Goal: Task Accomplishment & Management: Manage account settings

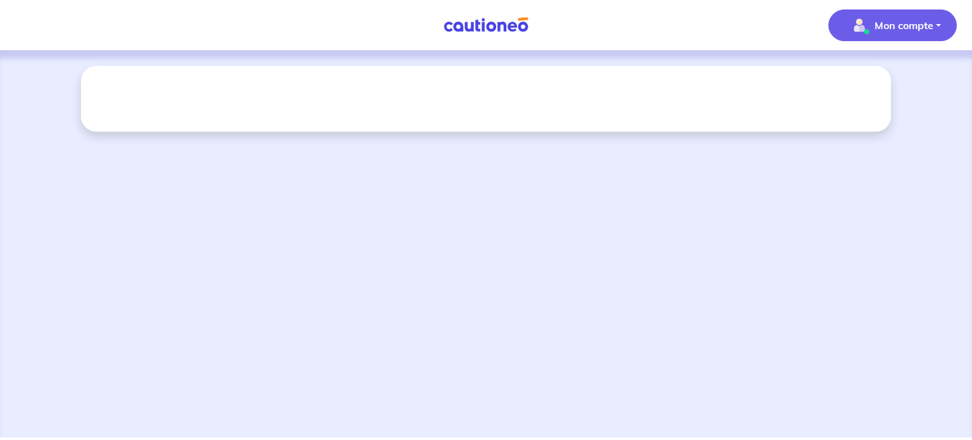
click at [906, 25] on p "Mon compte" at bounding box center [904, 25] width 59 height 15
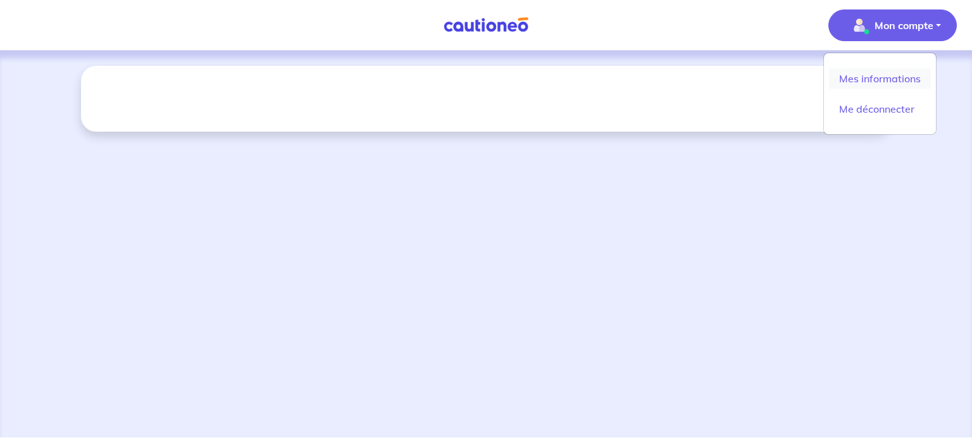
click at [888, 73] on link "Mes informations" at bounding box center [880, 78] width 102 height 20
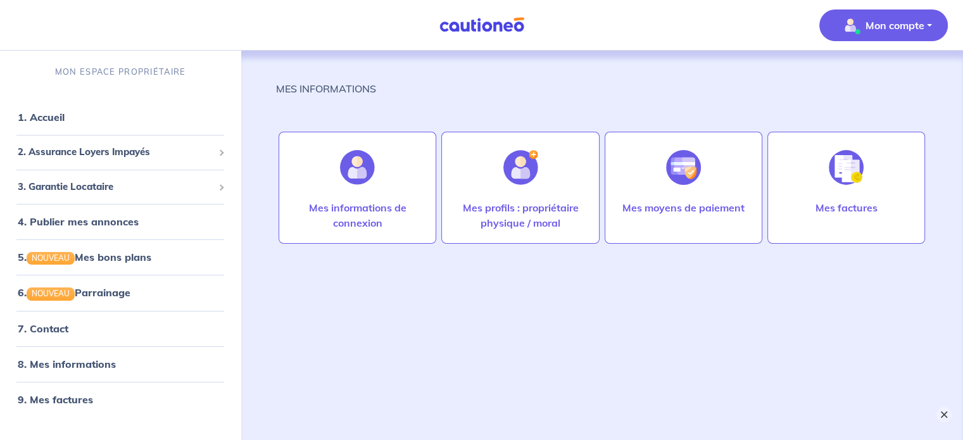
click at [947, 416] on button "×" at bounding box center [943, 414] width 15 height 15
click at [534, 265] on div "MES INFORMATIONS Mes informations de connexion Mes profils : propriétaire physi…" at bounding box center [601, 234] width 651 height 366
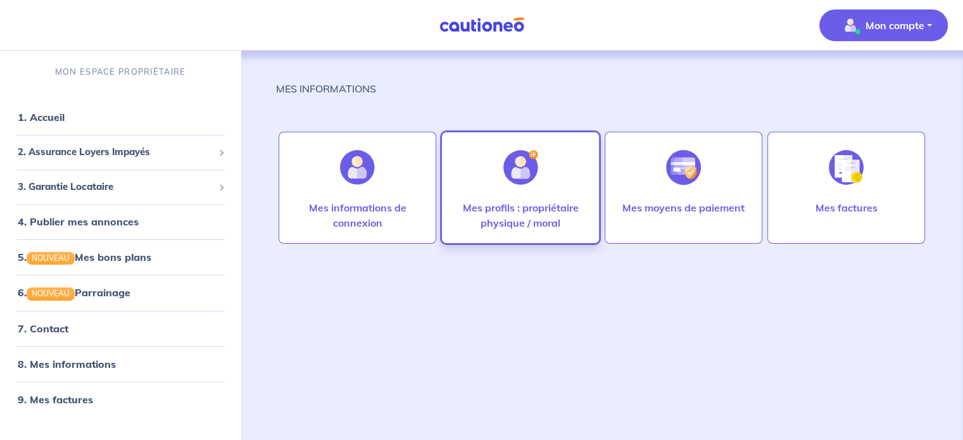
click at [476, 170] on div "Mes profils : propriétaire physique / moral" at bounding box center [520, 188] width 158 height 112
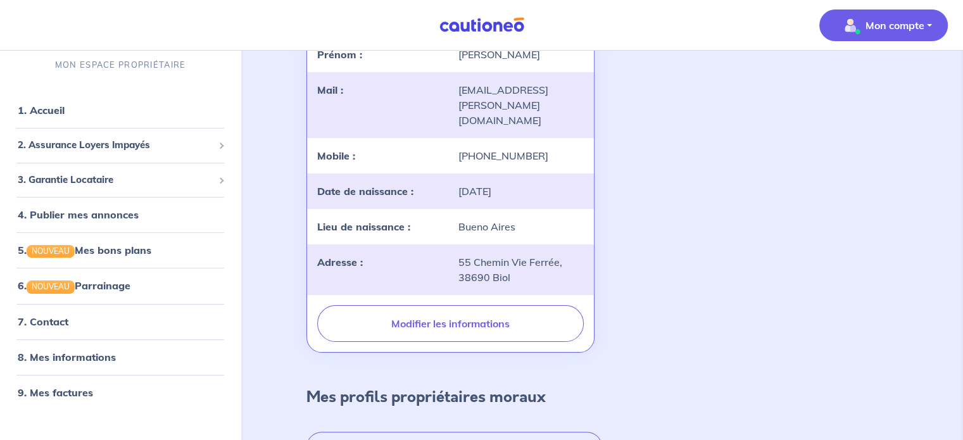
scroll to position [273, 0]
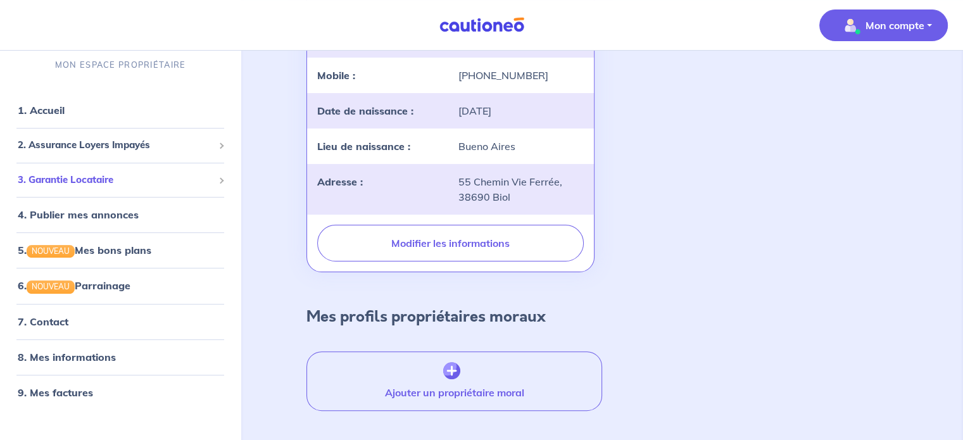
click at [139, 187] on span "3. Garantie Locataire" at bounding box center [116, 180] width 196 height 15
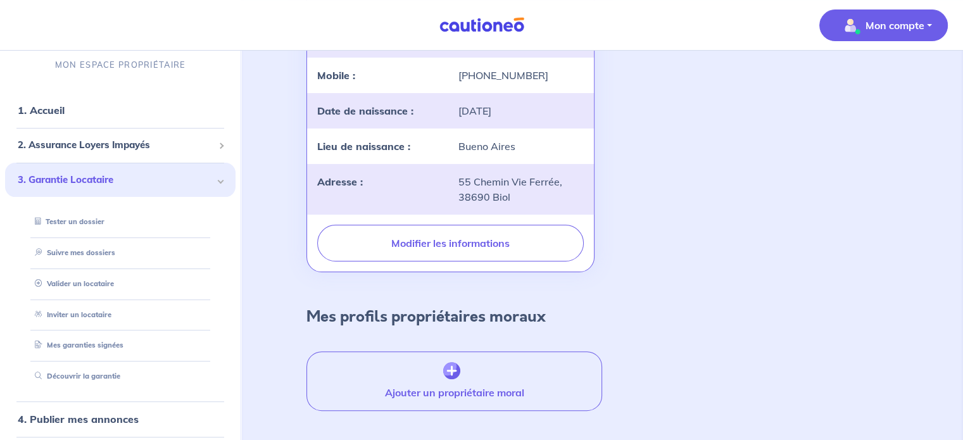
click at [0, 106] on ul "1. Accueil 2. Assurance Loyers Impayés Souscrire Suivre mes dossiers Mes contra…" at bounding box center [120, 354] width 241 height 522
click at [46, 111] on link "1. Accueil" at bounding box center [41, 110] width 46 height 13
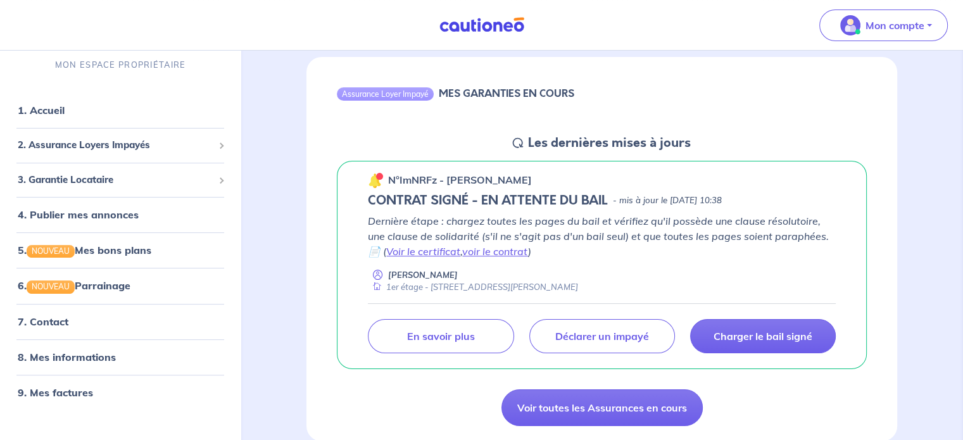
scroll to position [118, 0]
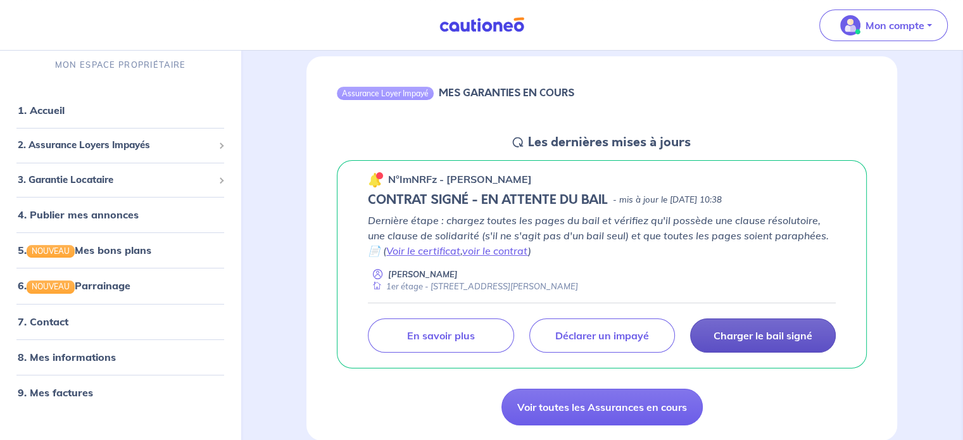
click at [734, 326] on link "Charger le bail signé" at bounding box center [763, 335] width 146 height 34
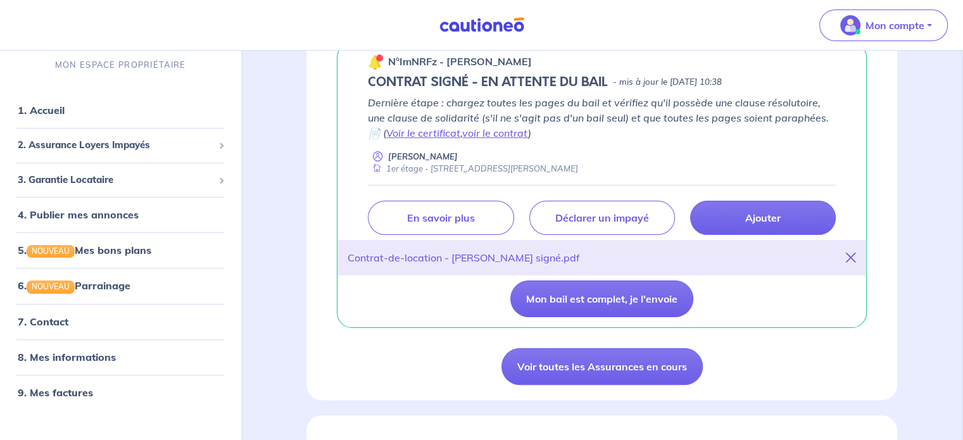
scroll to position [241, 0]
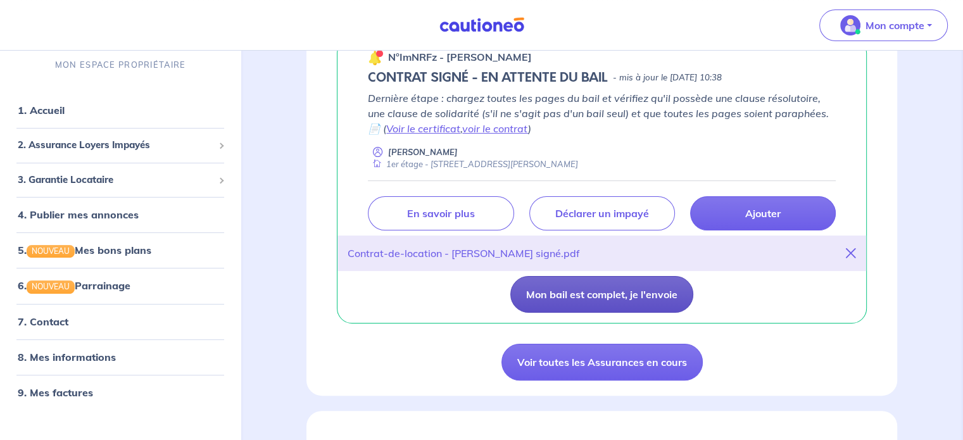
click at [629, 297] on button "Mon bail est complet, je l'envoie" at bounding box center [601, 294] width 183 height 37
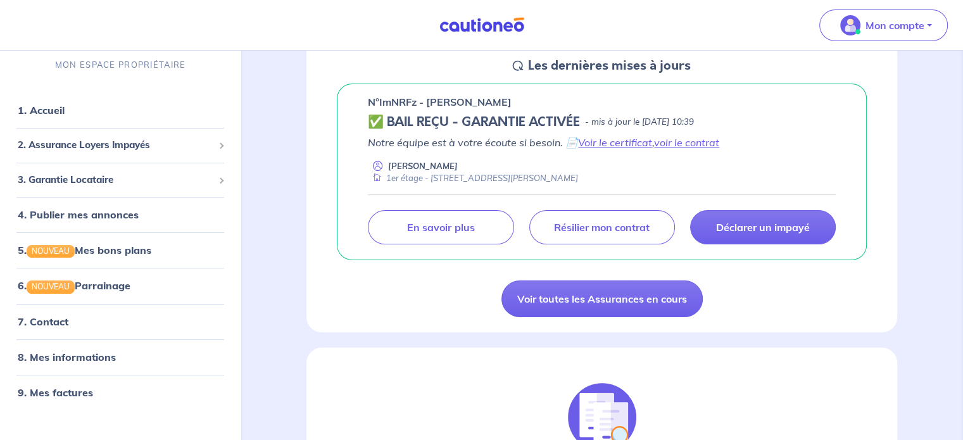
scroll to position [198, 0]
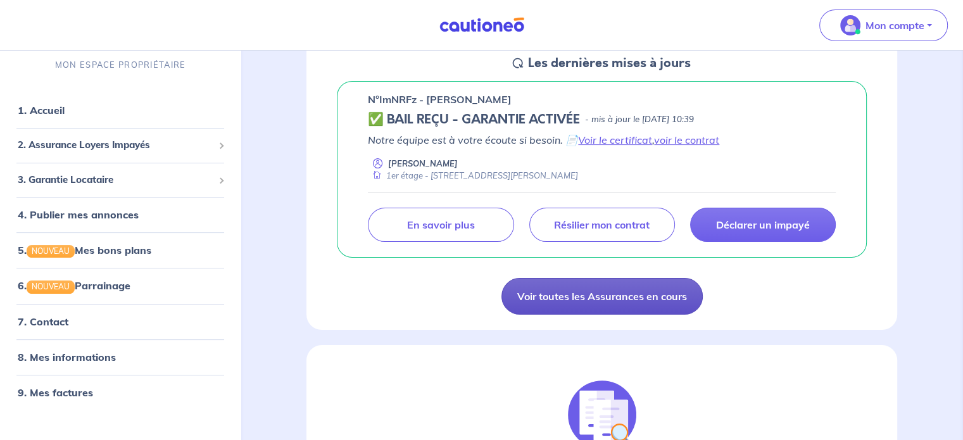
click at [593, 296] on link "Voir toutes les Assurances en cours" at bounding box center [601, 296] width 201 height 37
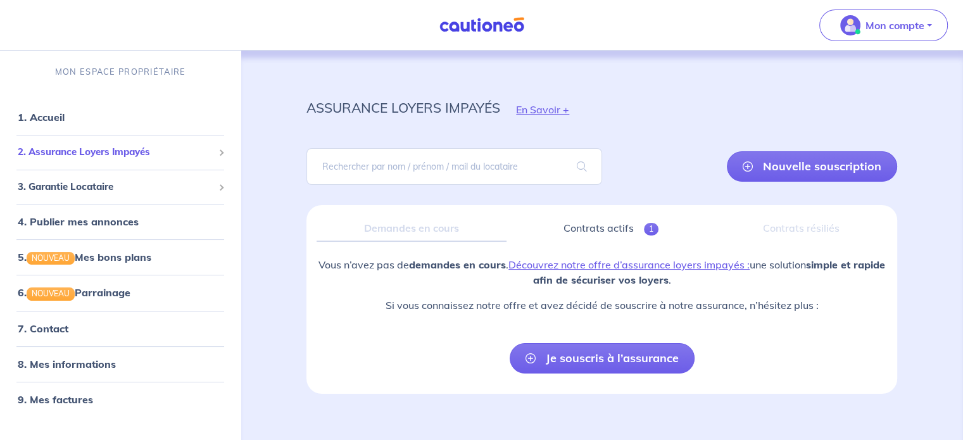
click at [114, 145] on span "2. Assurance Loyers Impayés" at bounding box center [116, 152] width 196 height 15
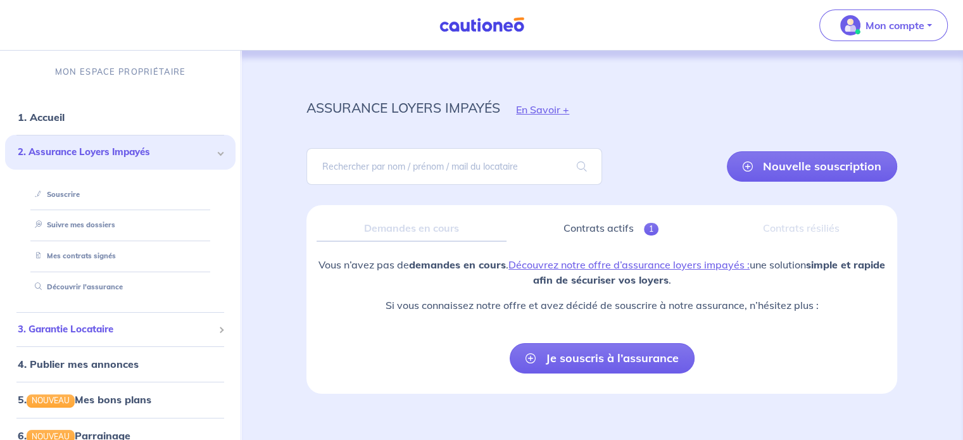
click at [89, 331] on span "3. Garantie Locataire" at bounding box center [116, 329] width 196 height 15
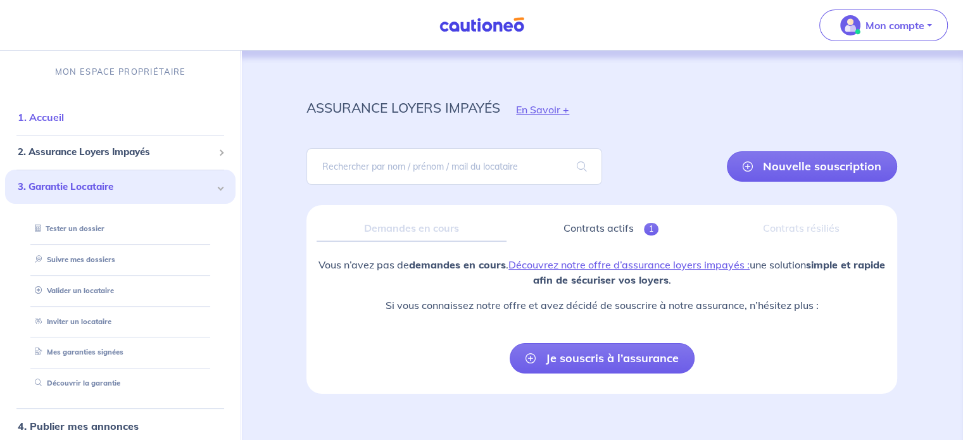
click at [56, 121] on link "1. Accueil" at bounding box center [41, 117] width 46 height 13
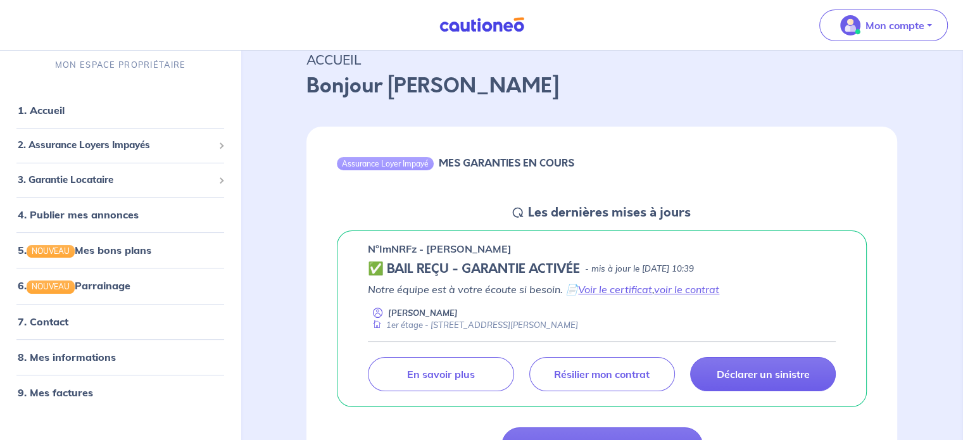
scroll to position [49, 0]
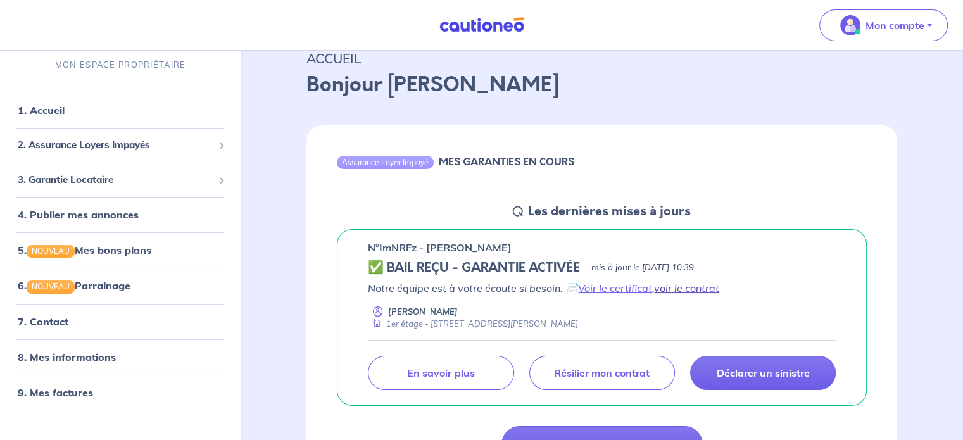
click at [675, 291] on link "voir le contrat" at bounding box center [686, 288] width 65 height 13
click at [628, 290] on link "Voir le certificat" at bounding box center [615, 288] width 74 height 13
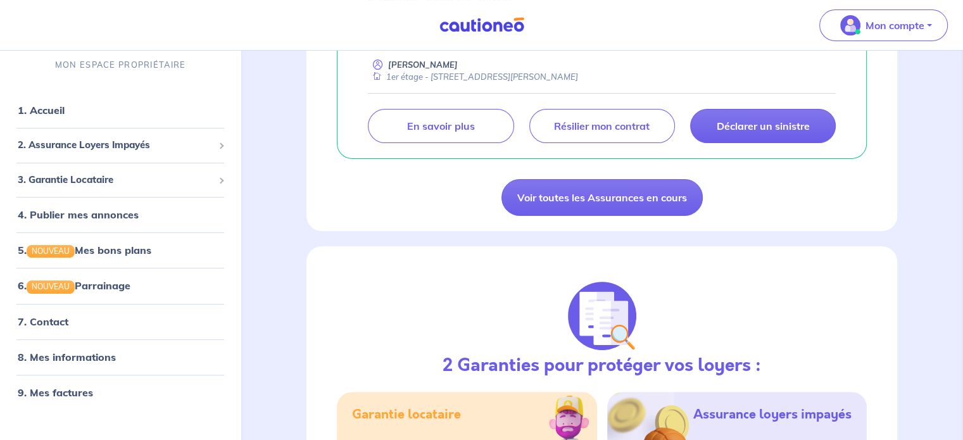
scroll to position [298, 0]
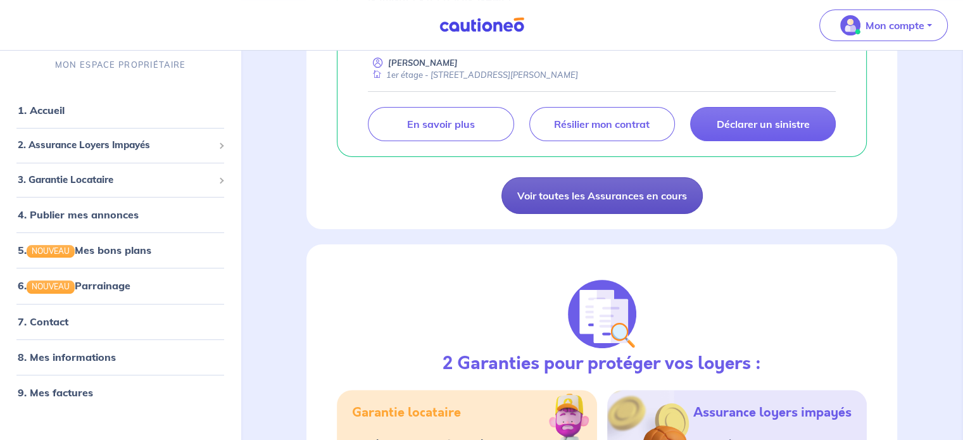
click at [532, 191] on link "Voir toutes les Assurances en cours" at bounding box center [601, 195] width 201 height 37
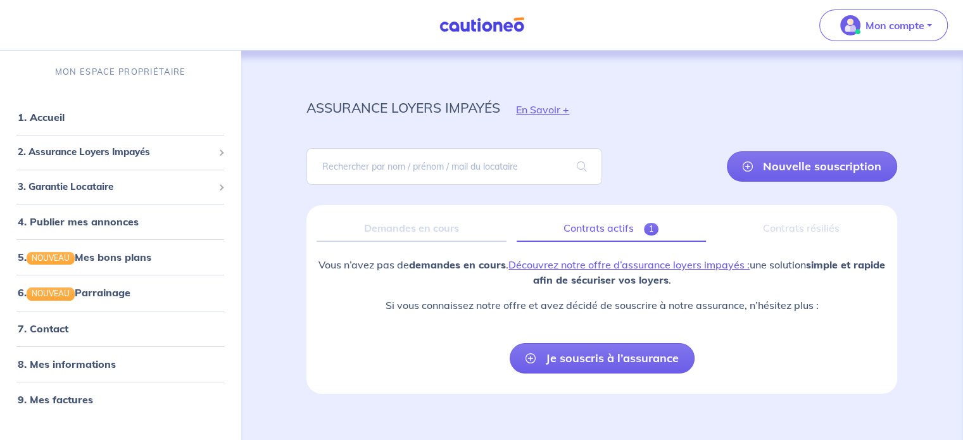
click at [577, 237] on link "Contrats actifs 1" at bounding box center [611, 228] width 189 height 27
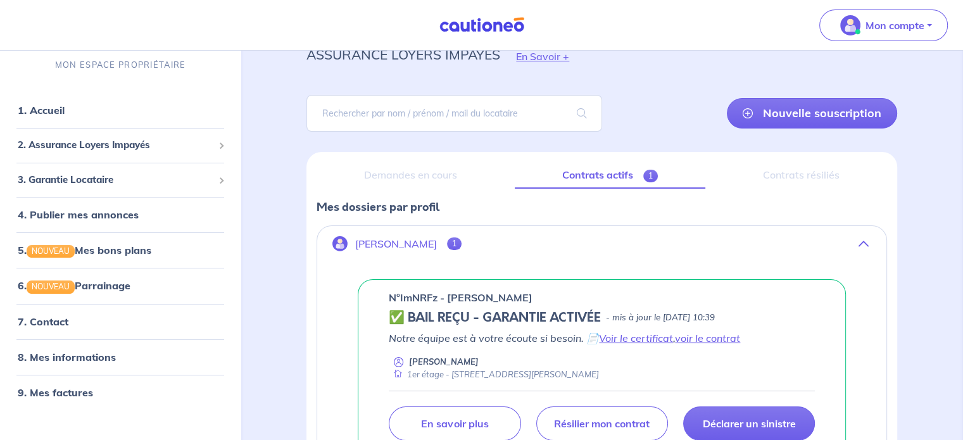
scroll to position [170, 0]
